Goal: Task Accomplishment & Management: Manage account settings

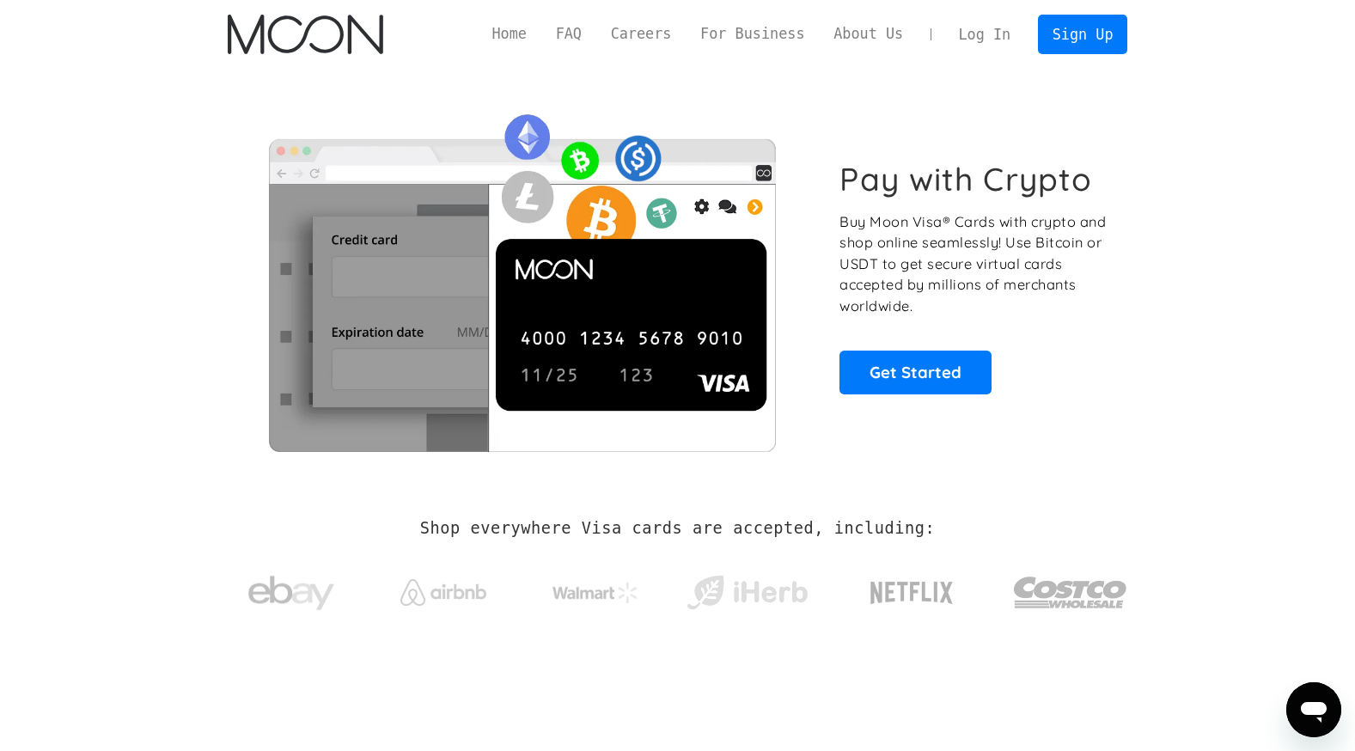
click at [1012, 26] on link "Log In" at bounding box center [984, 34] width 81 height 38
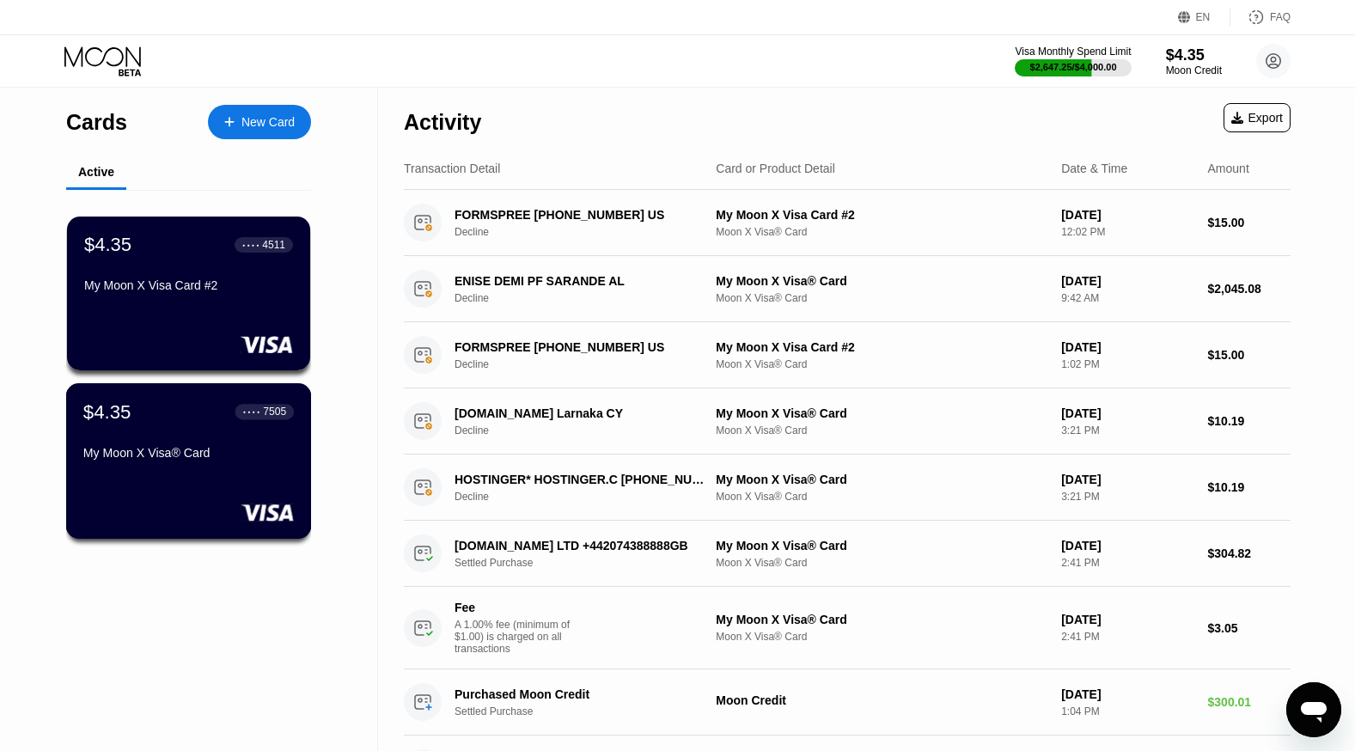
click at [195, 449] on div "$4.35 ● ● ● ● 7505 My Moon X Visa® Card" at bounding box center [188, 433] width 211 height 66
click at [177, 291] on div "My Moon X Visa Card #2" at bounding box center [188, 285] width 211 height 14
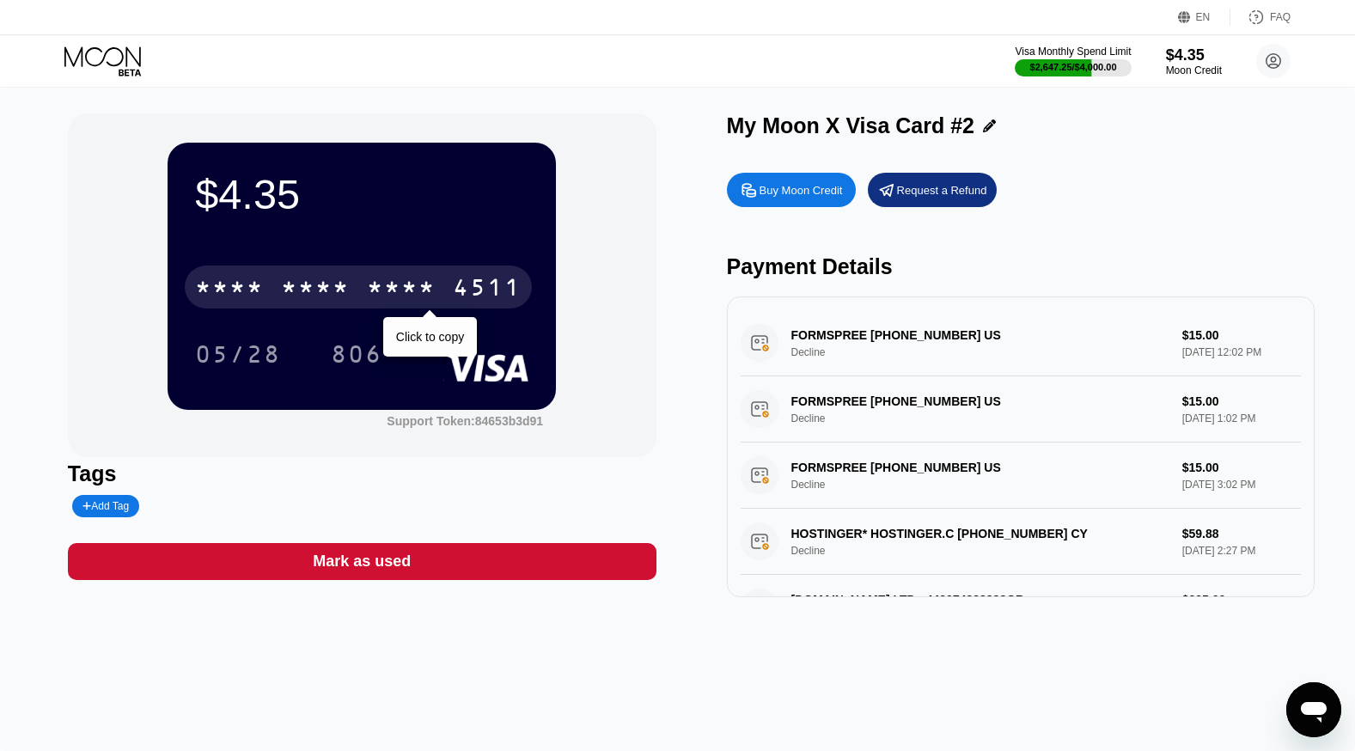
click at [475, 280] on div "4511" at bounding box center [487, 290] width 69 height 28
